Goal: Obtain resource: Download file/media

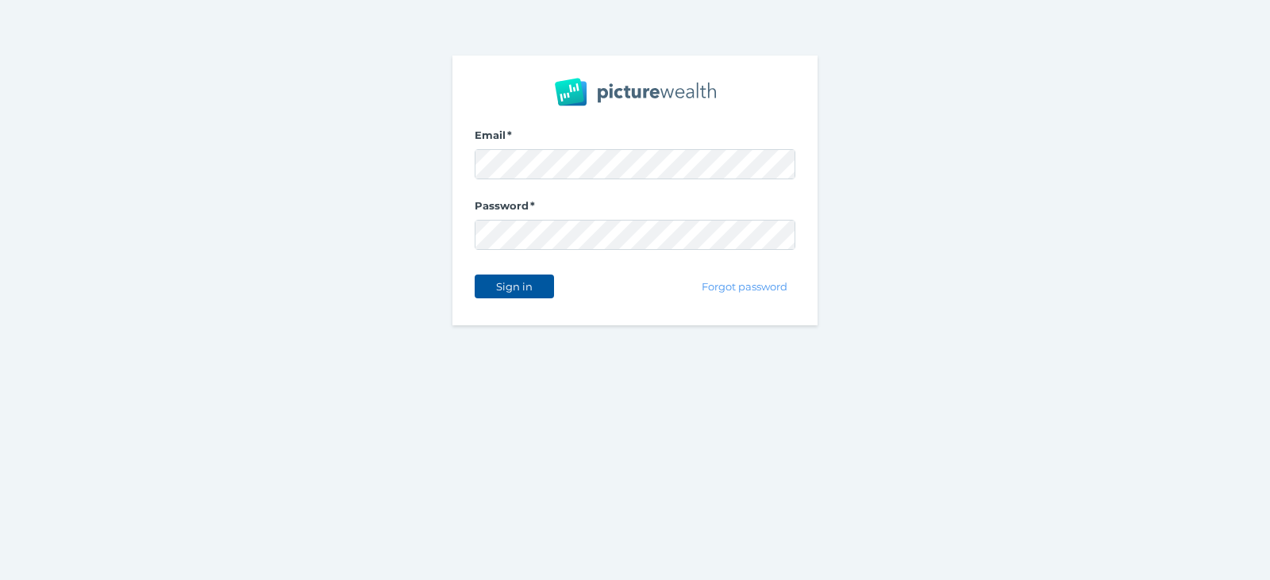
click at [528, 282] on span "Sign in" at bounding box center [514, 286] width 50 height 13
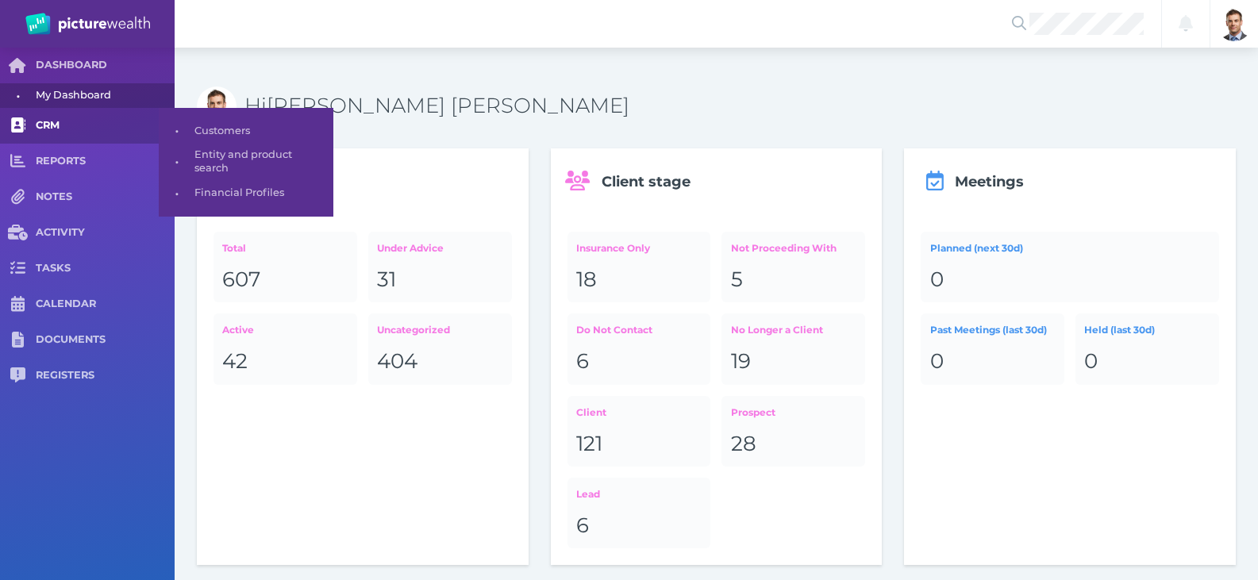
click at [44, 120] on span "CRM" at bounding box center [105, 125] width 139 height 13
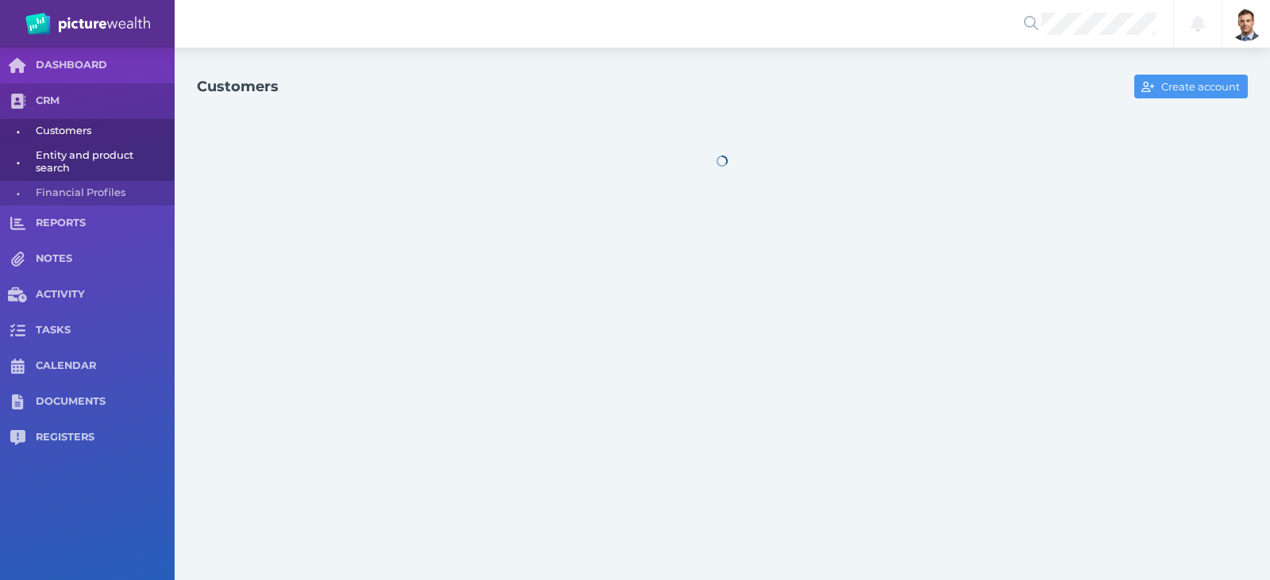
select select "25"
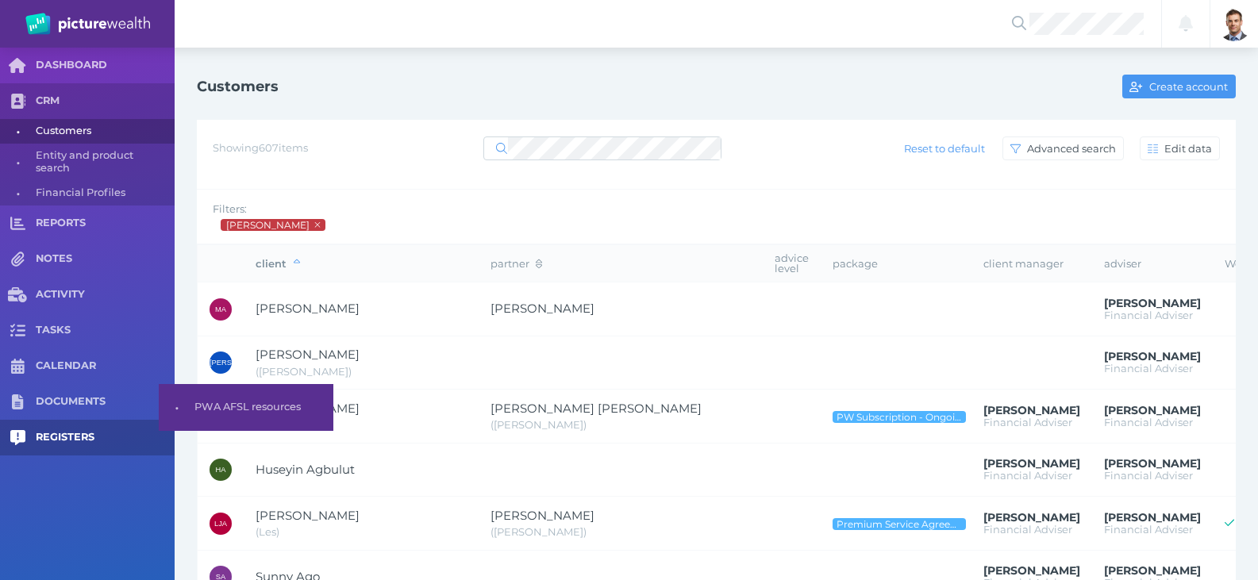
click at [71, 399] on span "DOCUMENTS" at bounding box center [105, 401] width 139 height 13
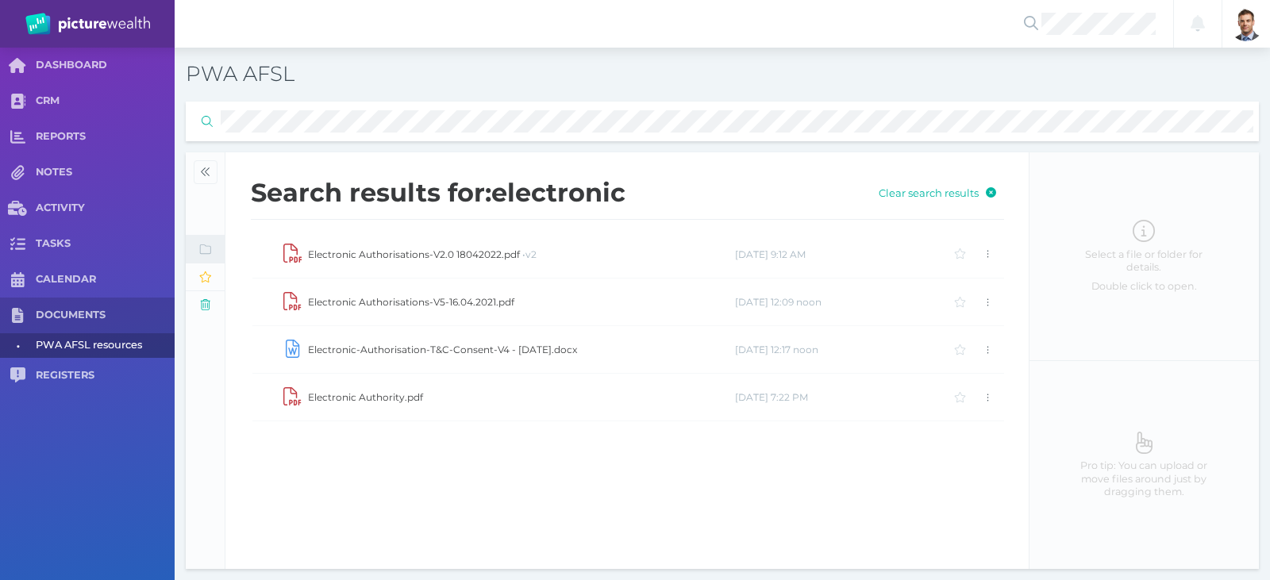
click at [371, 396] on td "Electronic Authority.pdf" at bounding box center [520, 398] width 427 height 48
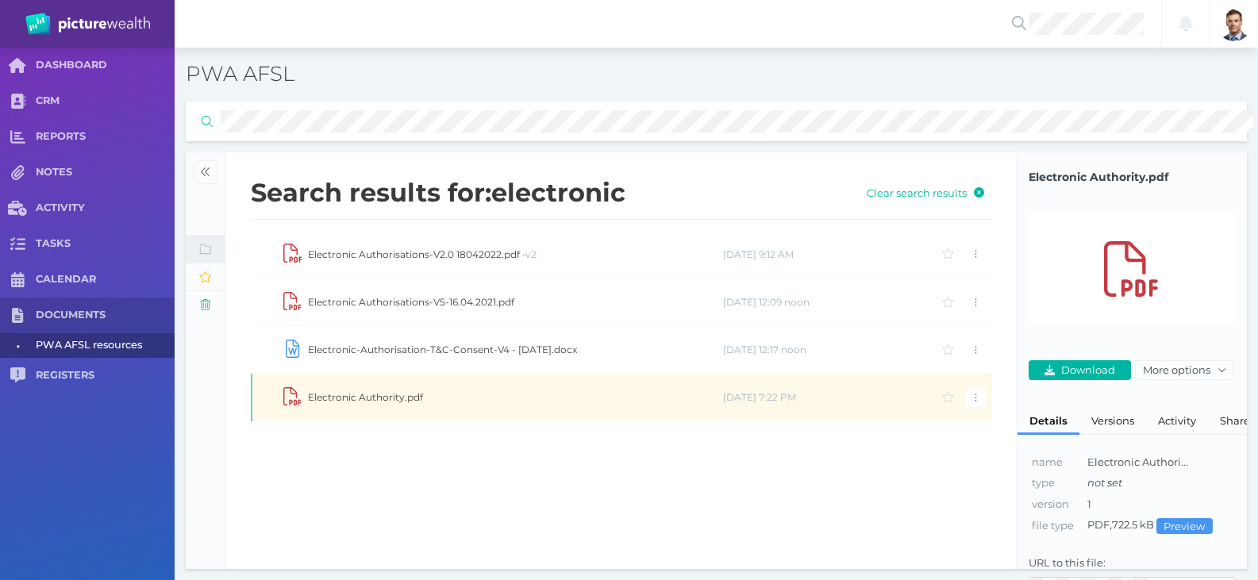
click at [371, 396] on td "Electronic Authority.pdf" at bounding box center [514, 398] width 415 height 48
